Goal: Check status

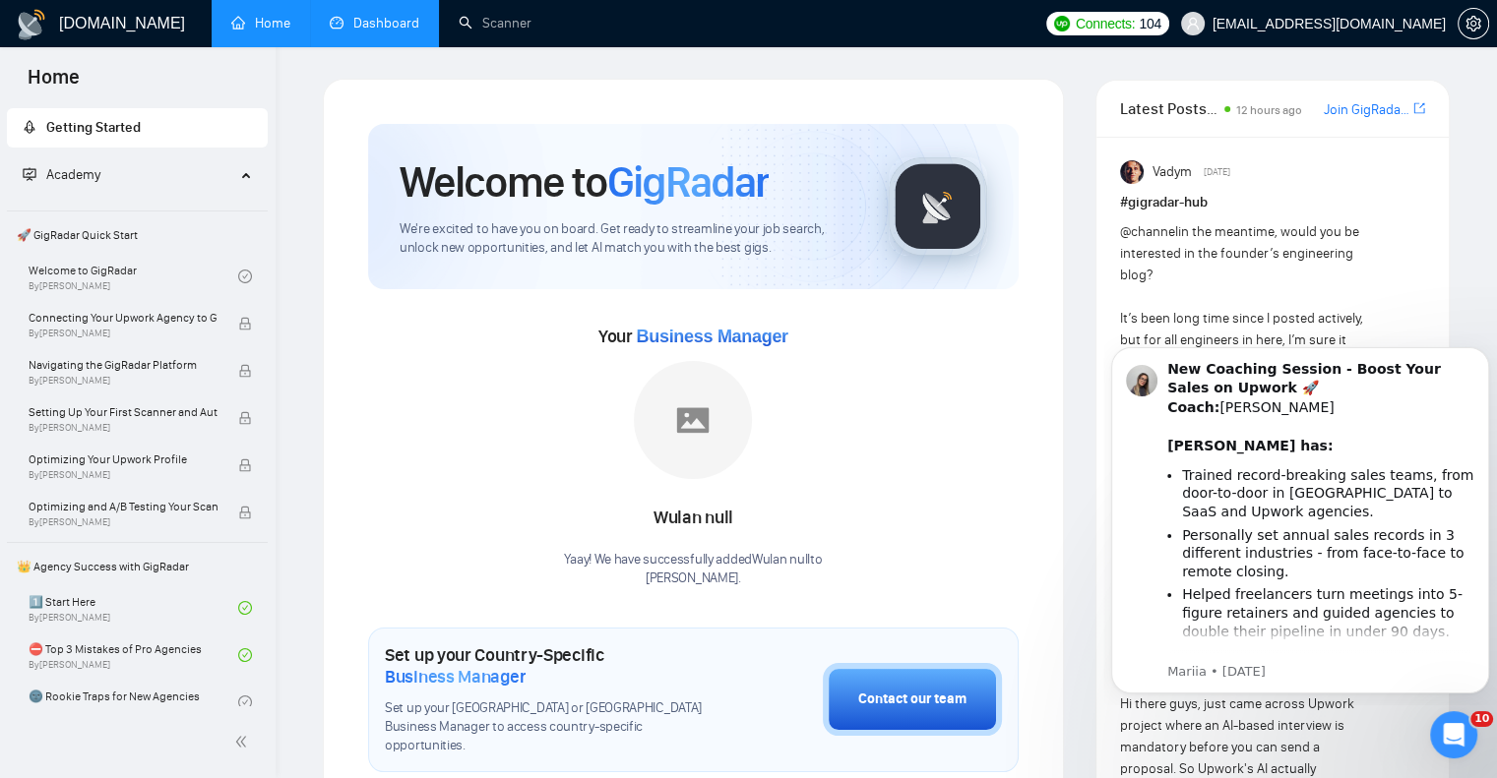
click at [382, 20] on link "Dashboard" at bounding box center [375, 23] width 90 height 17
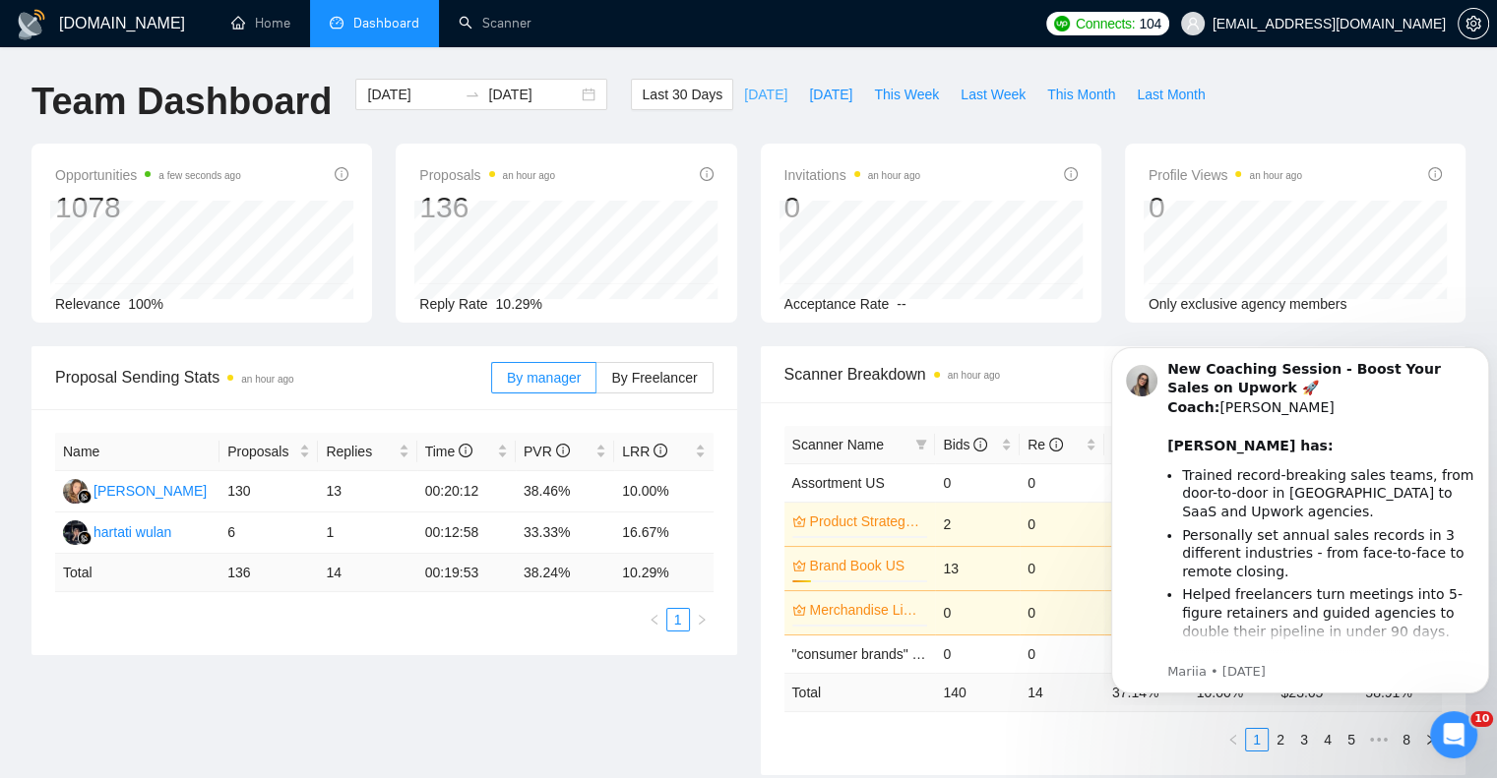
click at [744, 101] on span "[DATE]" at bounding box center [765, 95] width 43 height 22
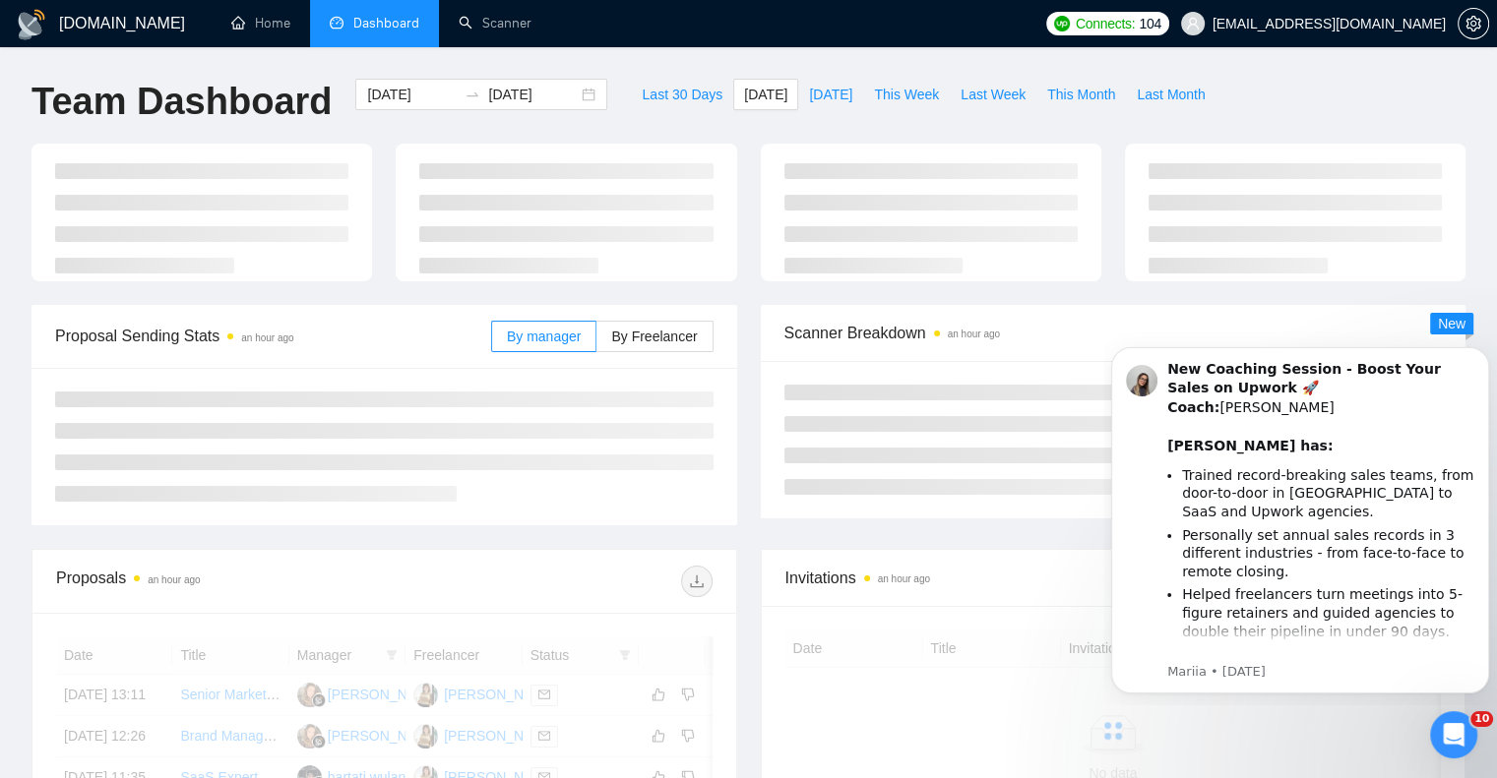
type input "[DATE]"
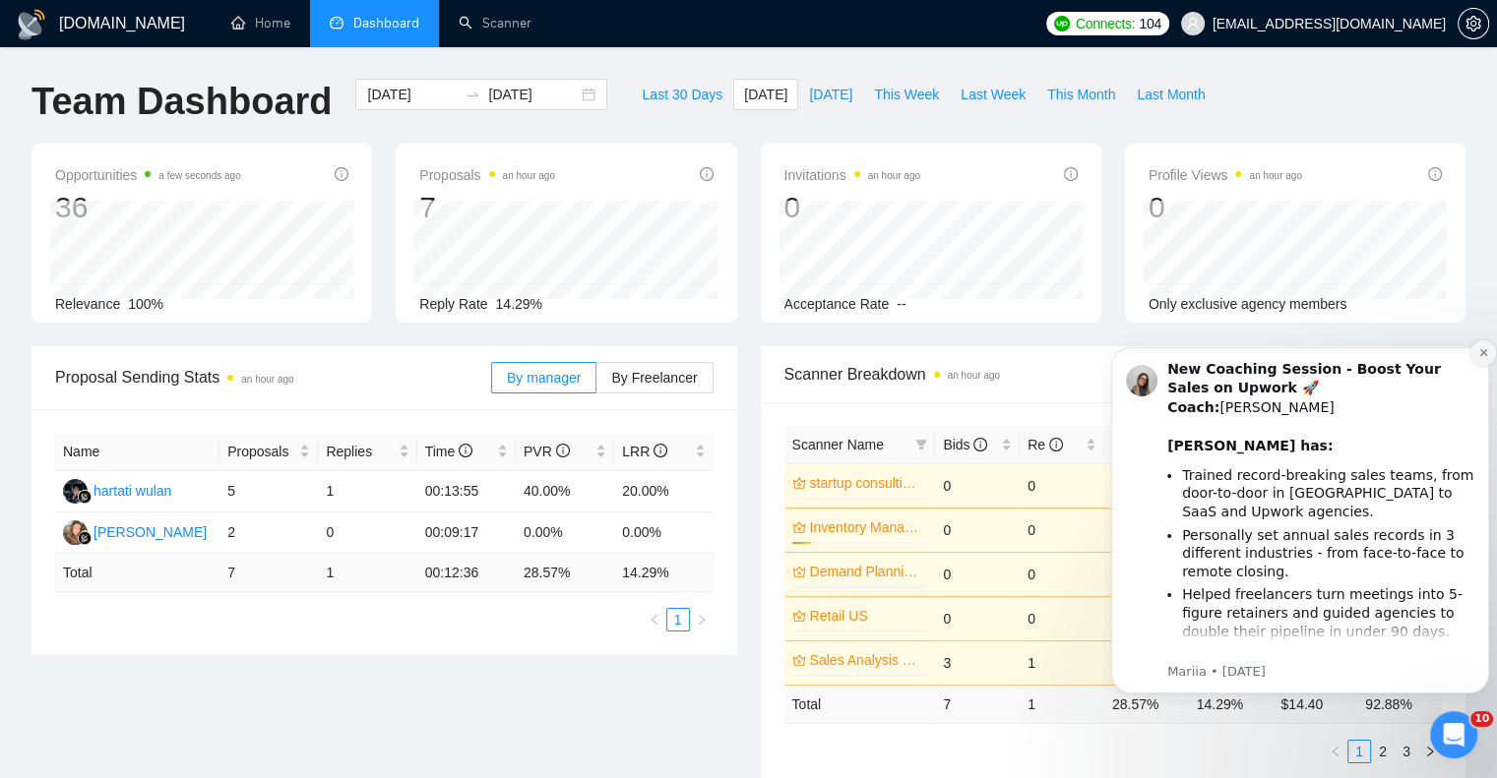
click at [1486, 351] on icon "Dismiss notification" at bounding box center [1482, 352] width 7 height 7
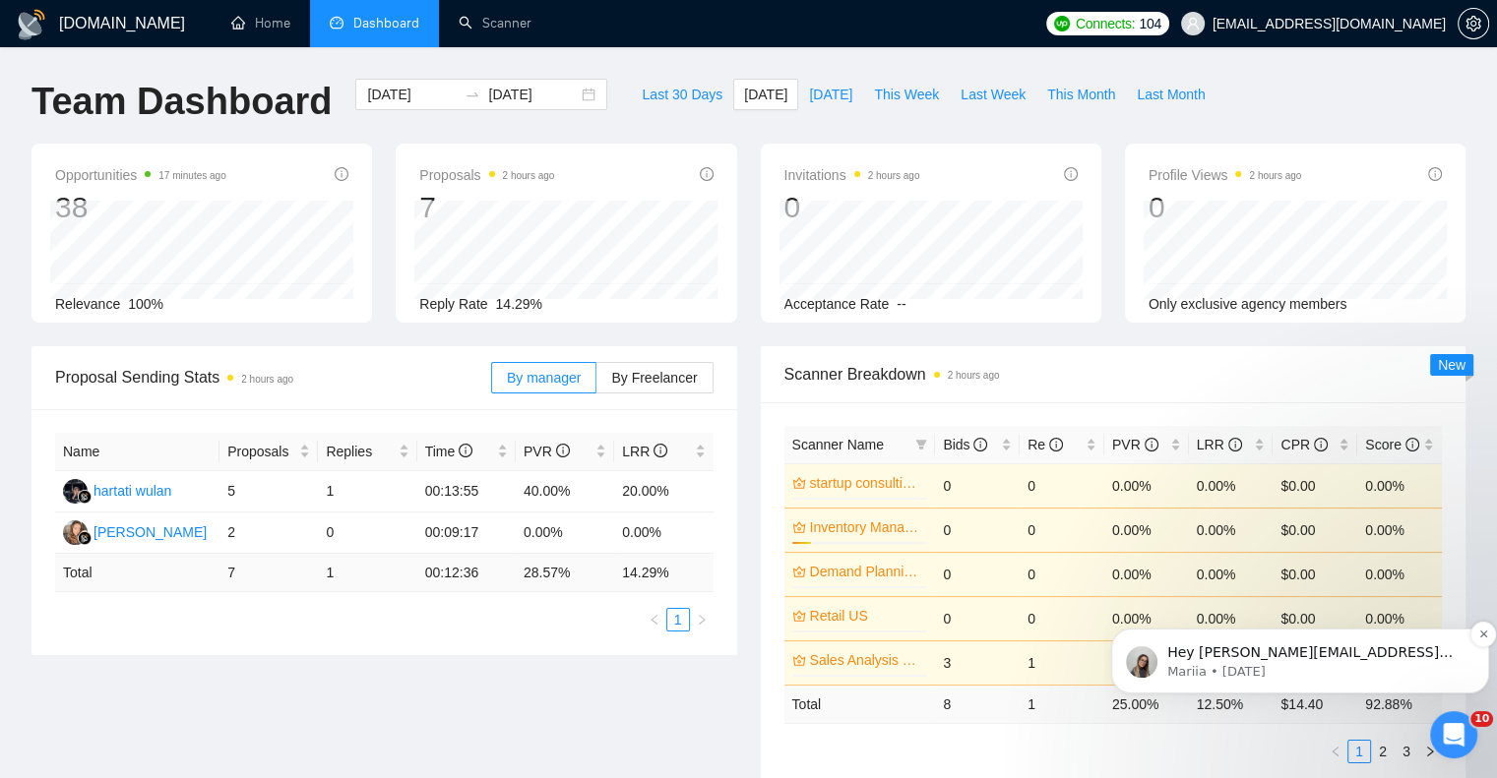
click at [1349, 651] on span "Hey carolynmacbainwaldo@gmail.com, Looks like your Upwork agency CMW ran out of…" at bounding box center [1314, 760] width 295 height 231
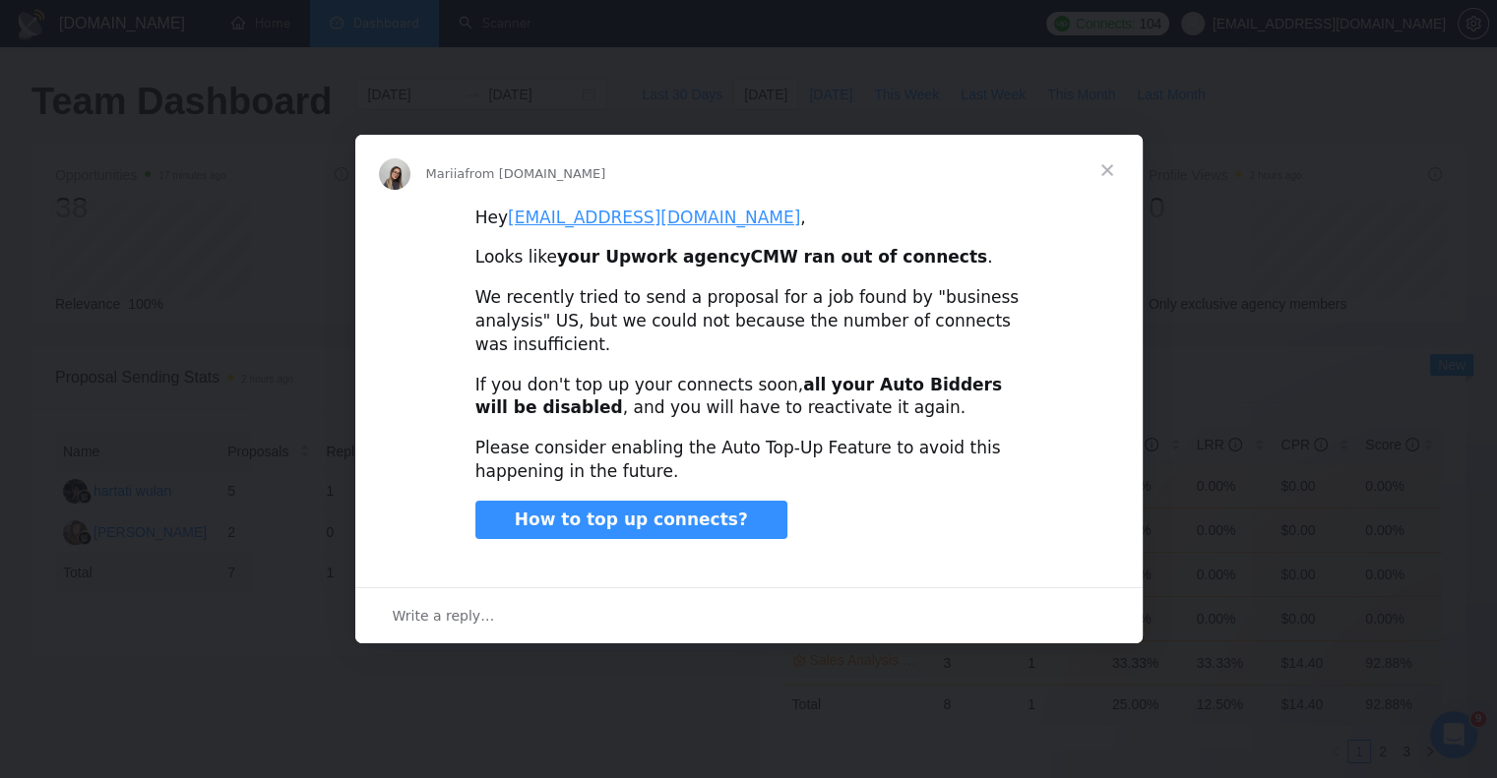
click at [1103, 162] on span "Close" at bounding box center [1107, 170] width 71 height 71
